Goal: Navigation & Orientation: Find specific page/section

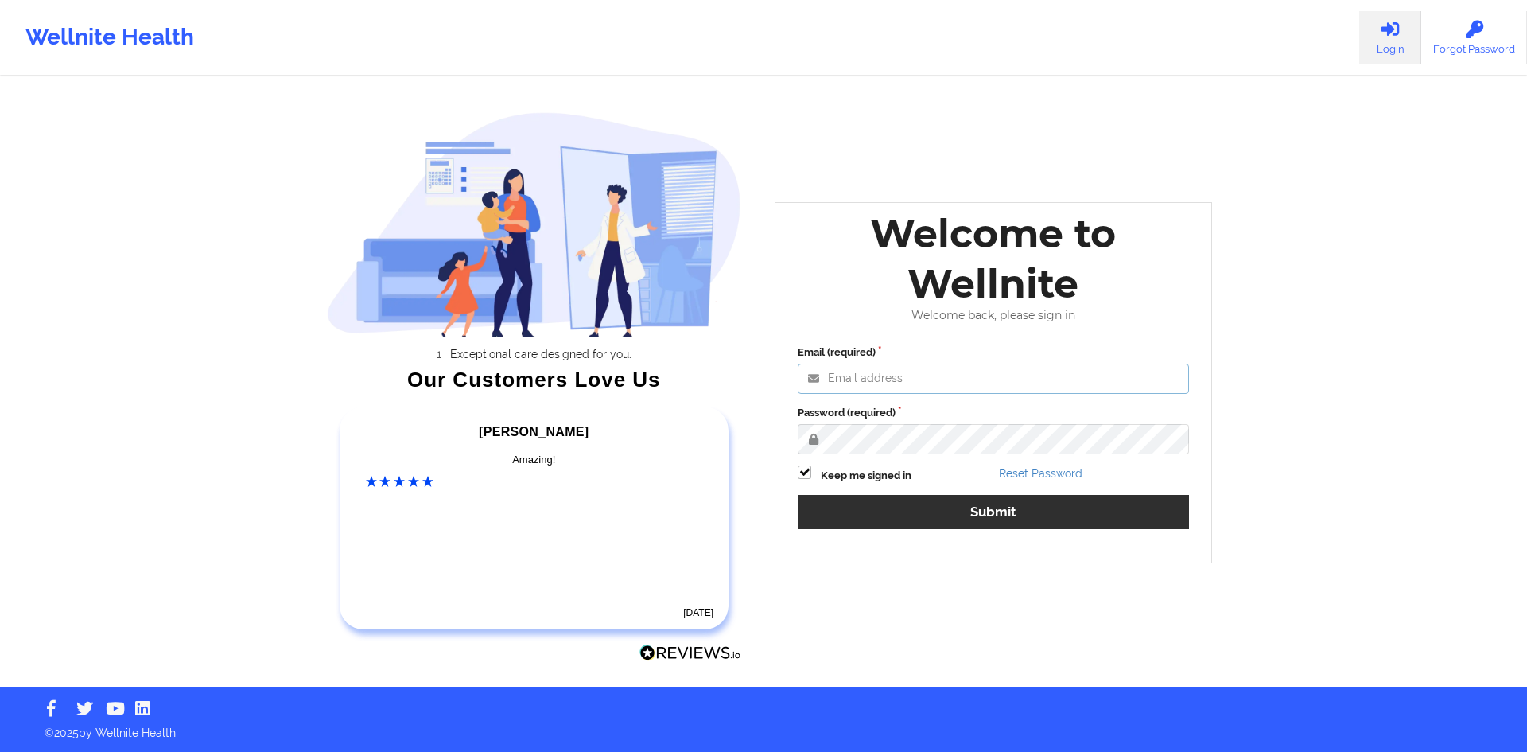
type input "[EMAIL_ADDRESS][DOMAIN_NAME]"
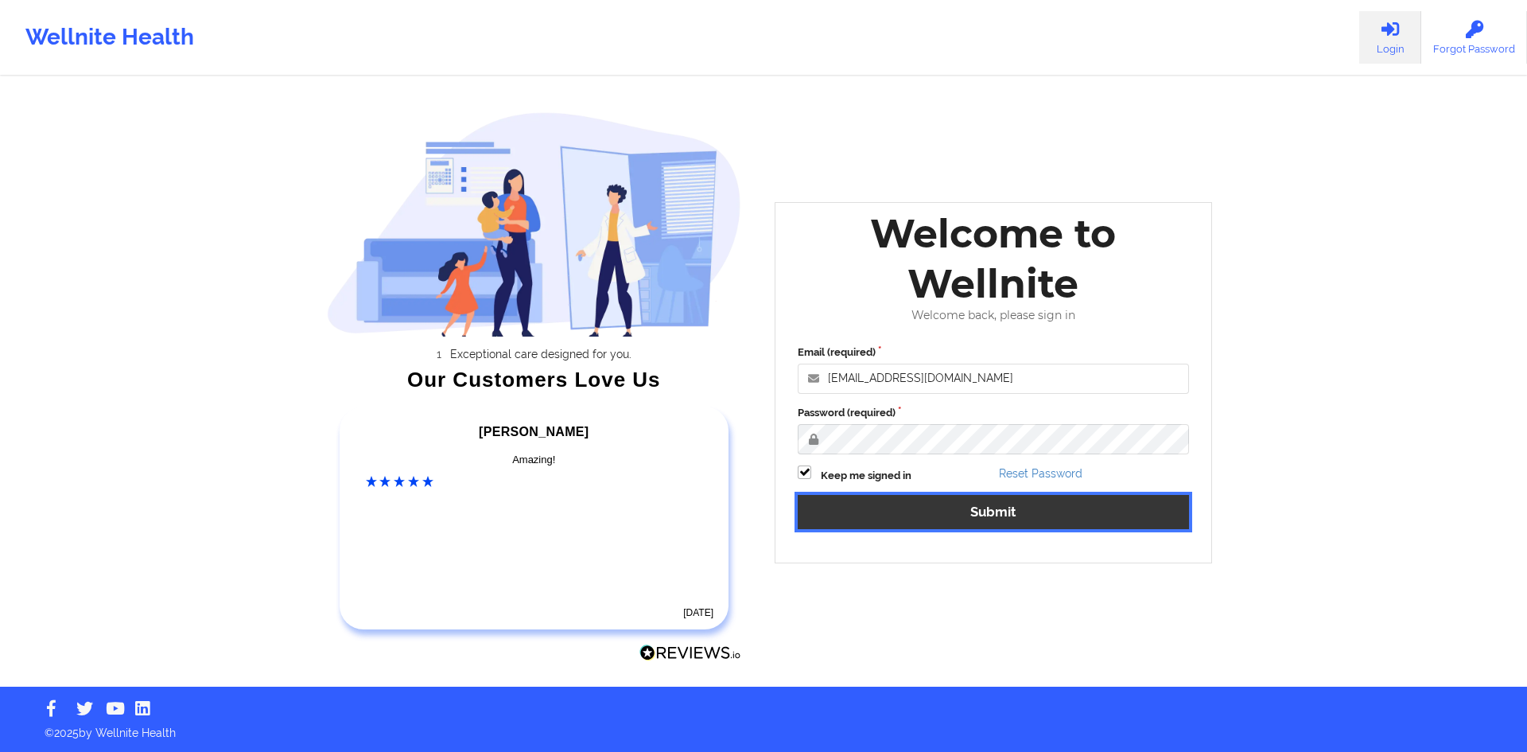
click at [1003, 519] on button "Submit" at bounding box center [993, 512] width 391 height 34
